Goal: Task Accomplishment & Management: Use online tool/utility

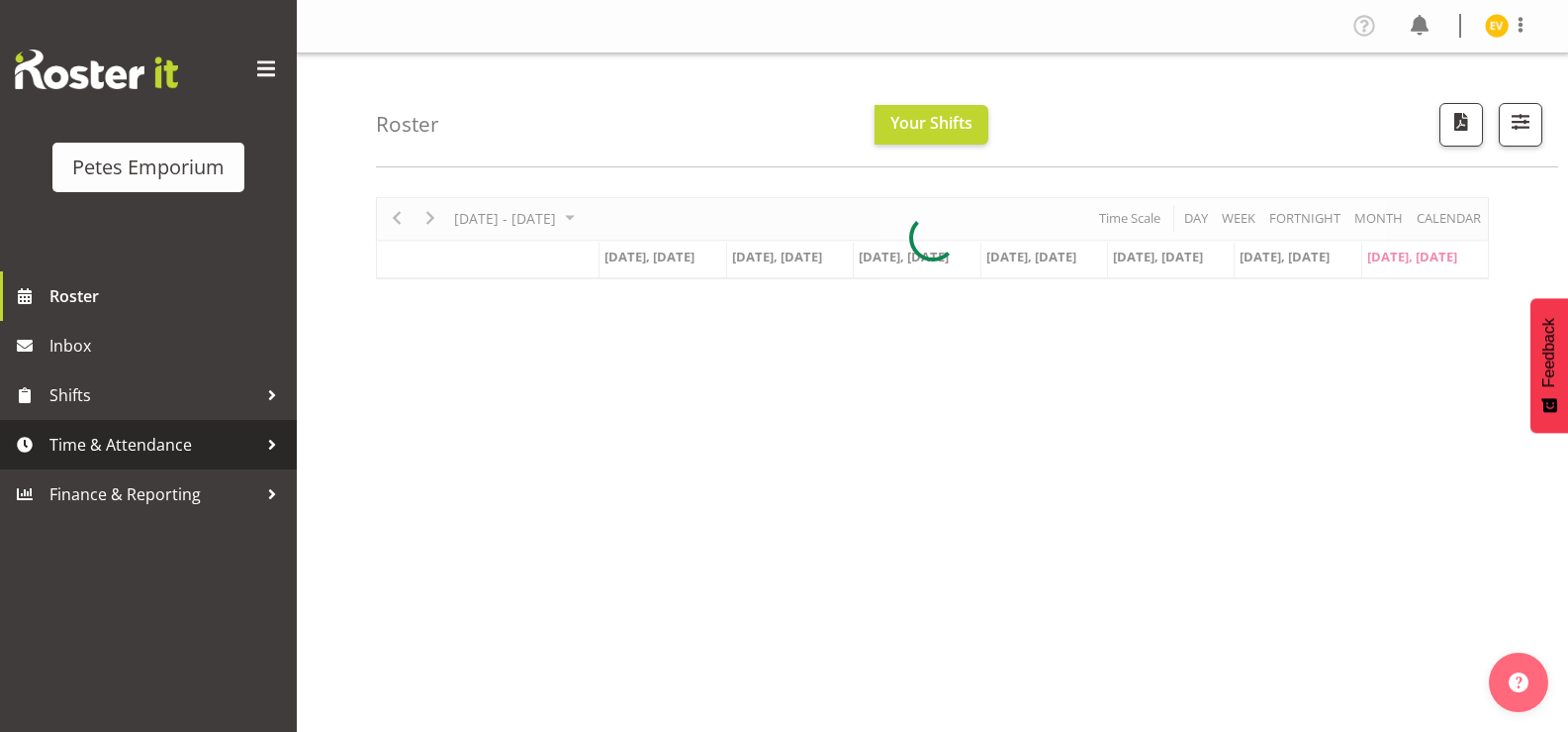
click at [160, 459] on span "Time & Attendance" at bounding box center [153, 445] width 208 height 30
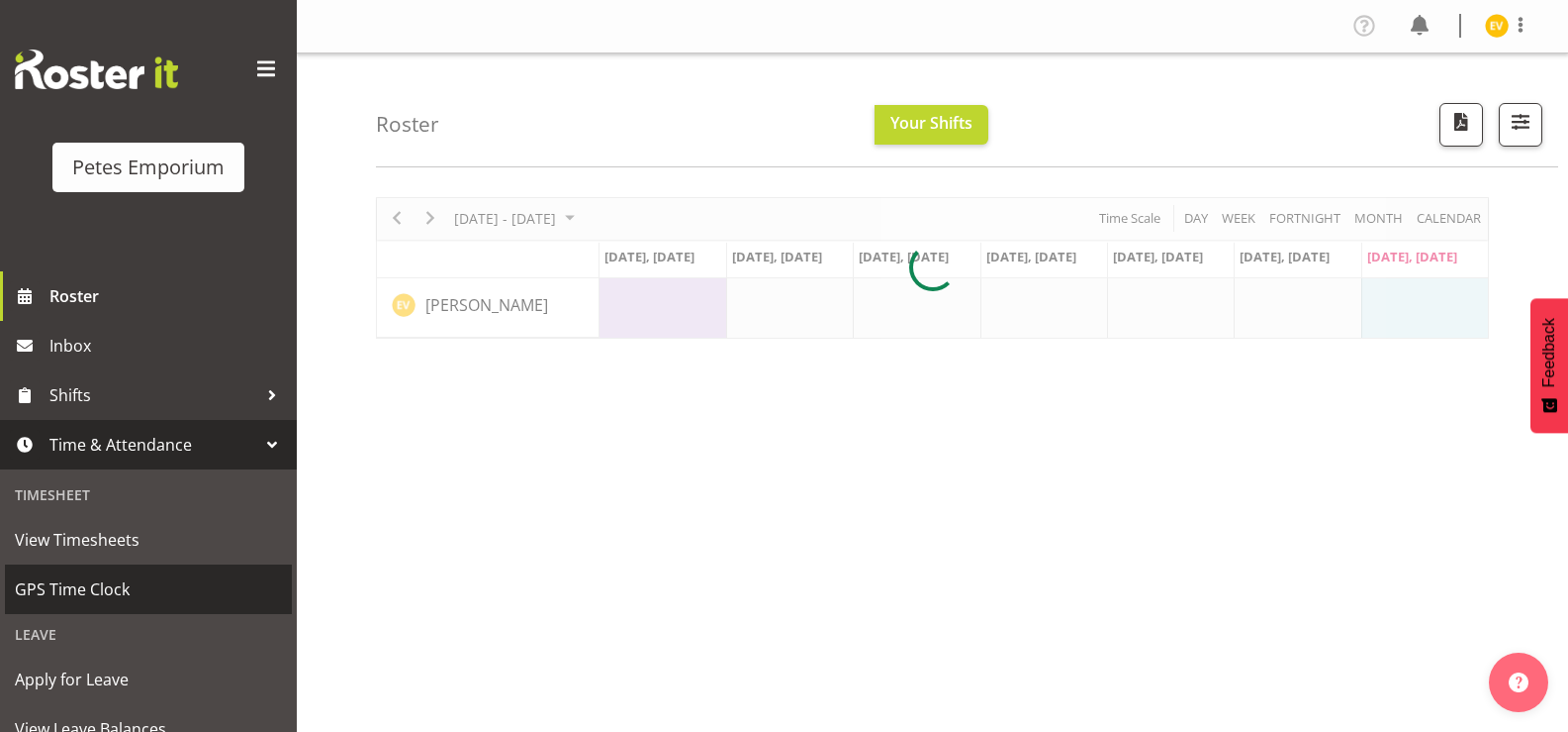
click at [144, 592] on span "GPS Time Clock" at bounding box center [148, 589] width 267 height 30
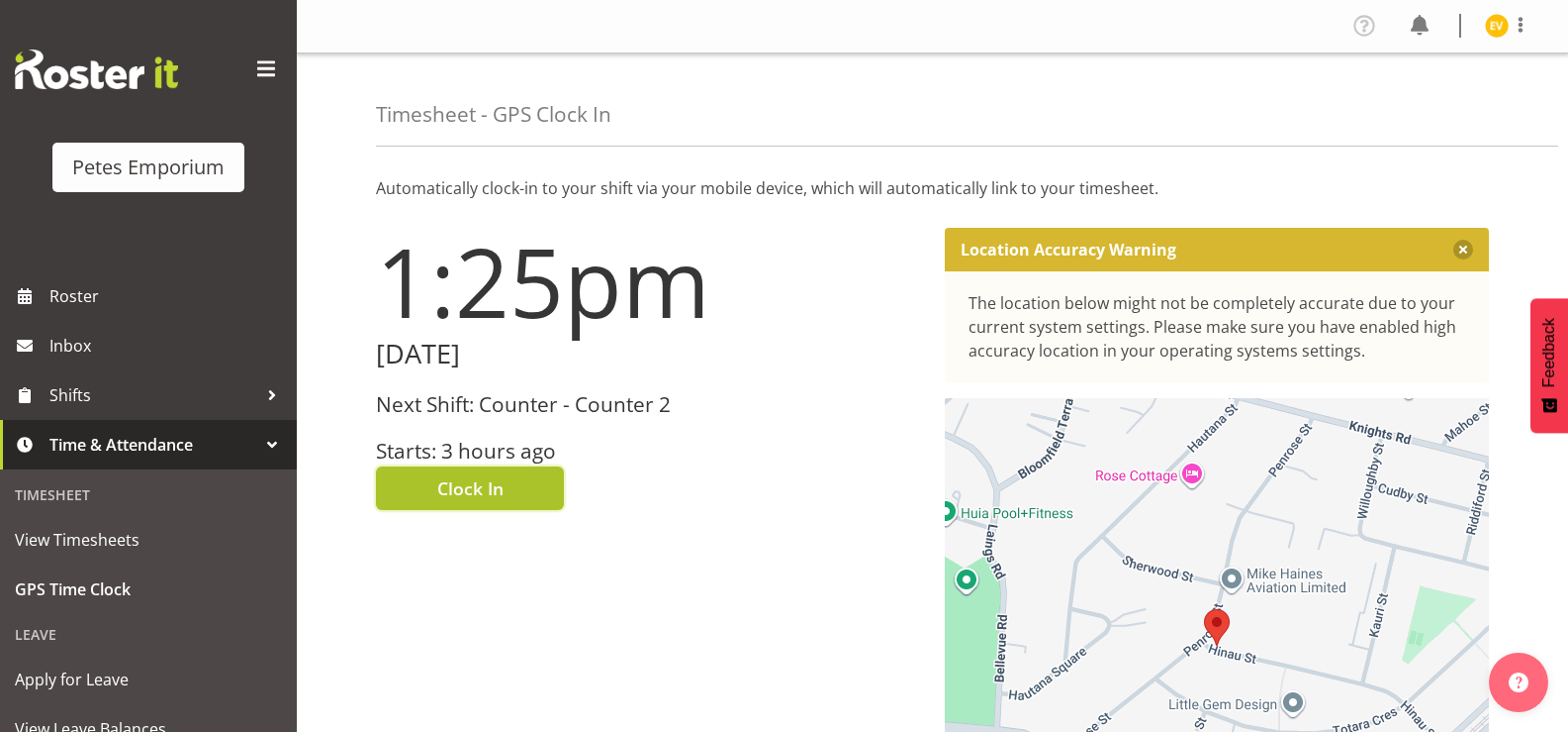
click at [493, 477] on span "Clock In" at bounding box center [470, 488] width 66 height 26
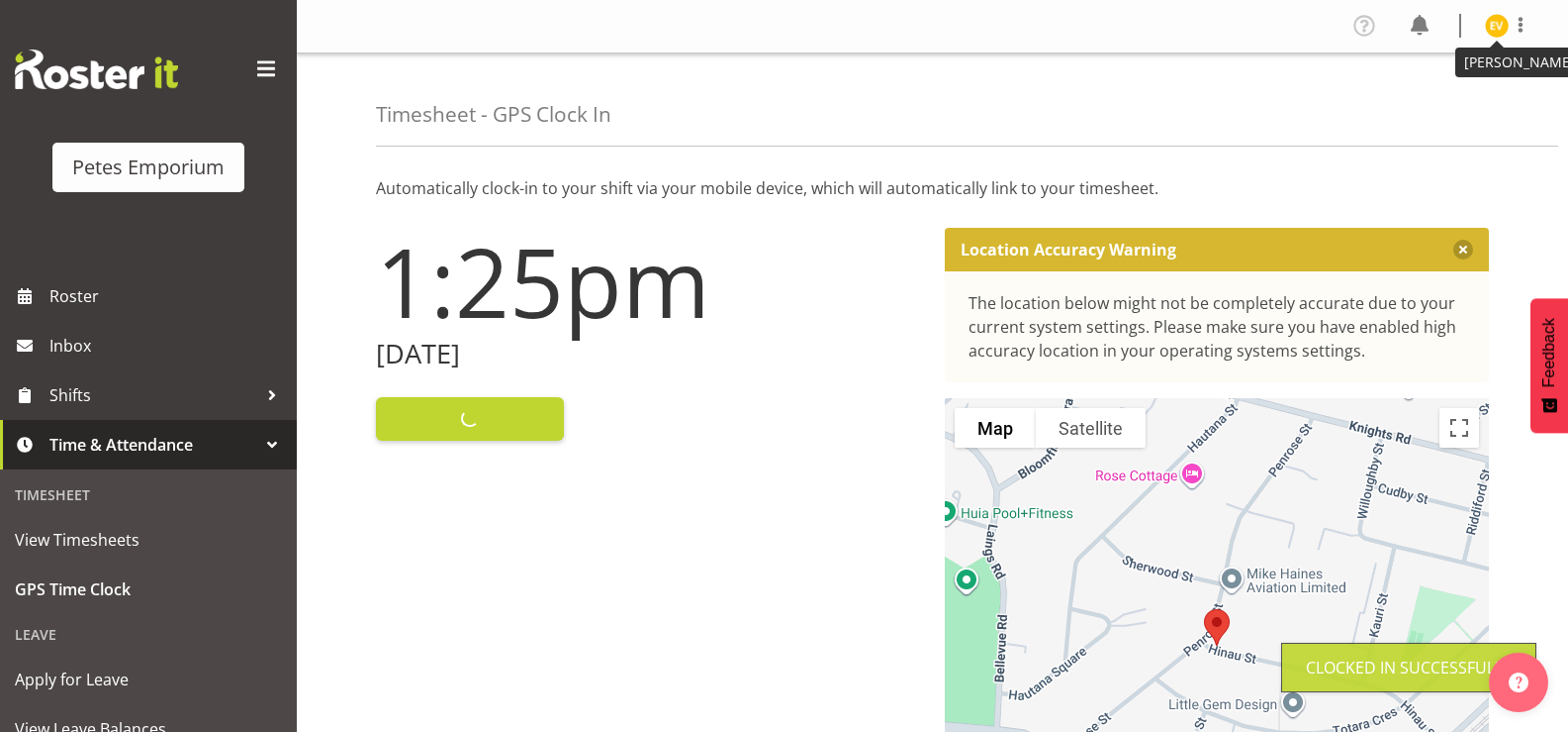
click at [1498, 26] on img at bounding box center [1497, 26] width 24 height 24
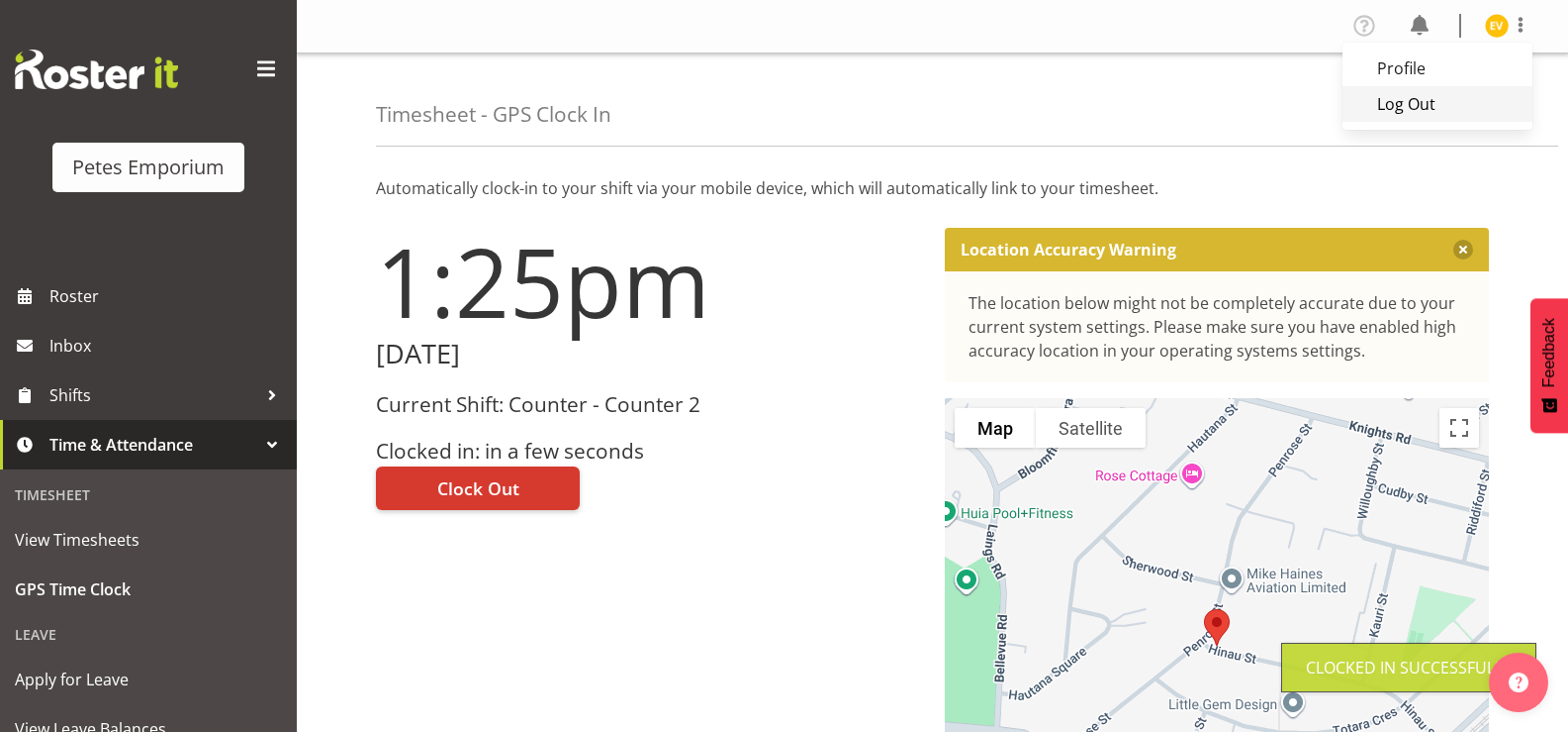
click at [1456, 101] on link "Log Out" at bounding box center [1437, 104] width 190 height 36
